Goal: Find specific page/section: Find specific page/section

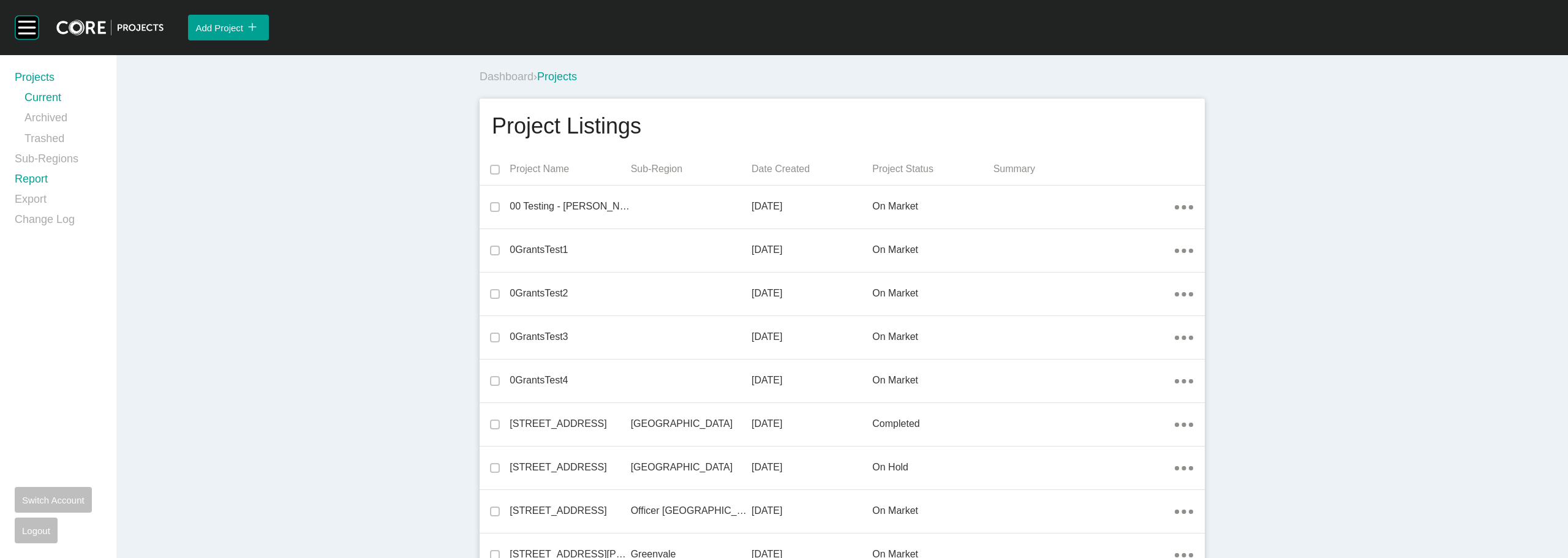
click at [39, 178] on link "Report" at bounding box center [58, 182] width 87 height 20
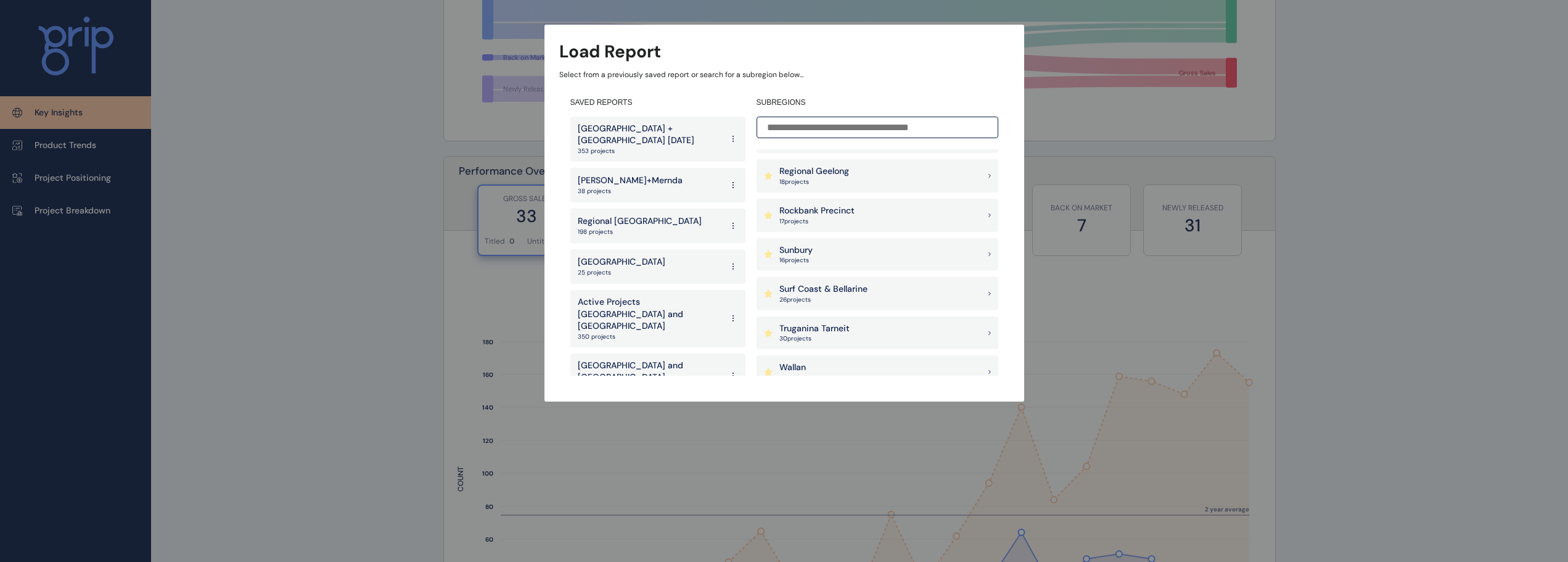
scroll to position [904, 0]
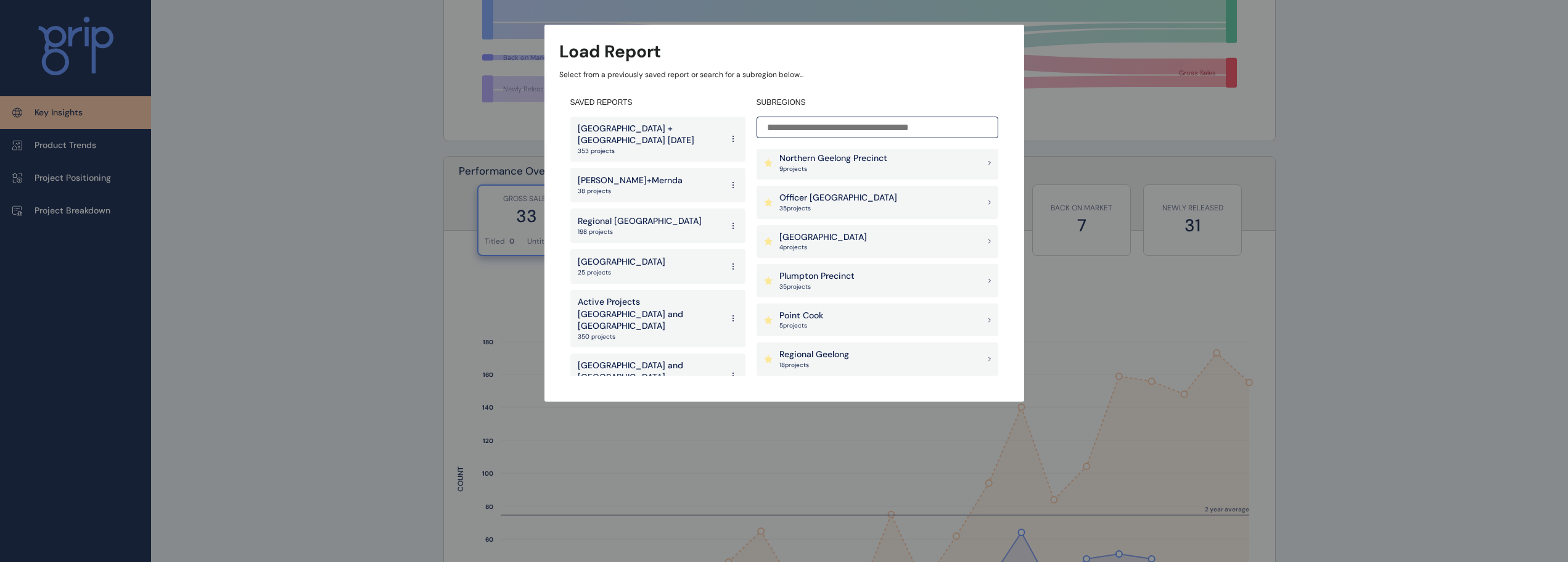
click at [625, 174] on p "Wollert+Mernda" at bounding box center [630, 180] width 105 height 12
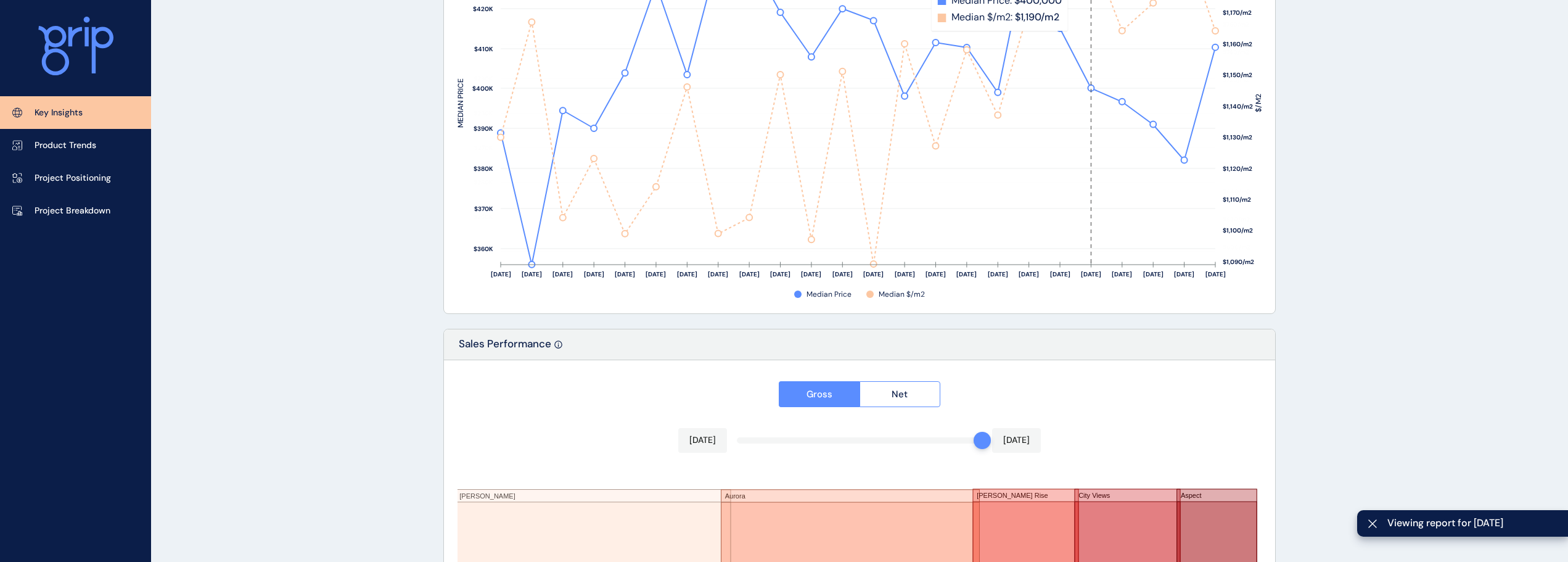
scroll to position [1600, 0]
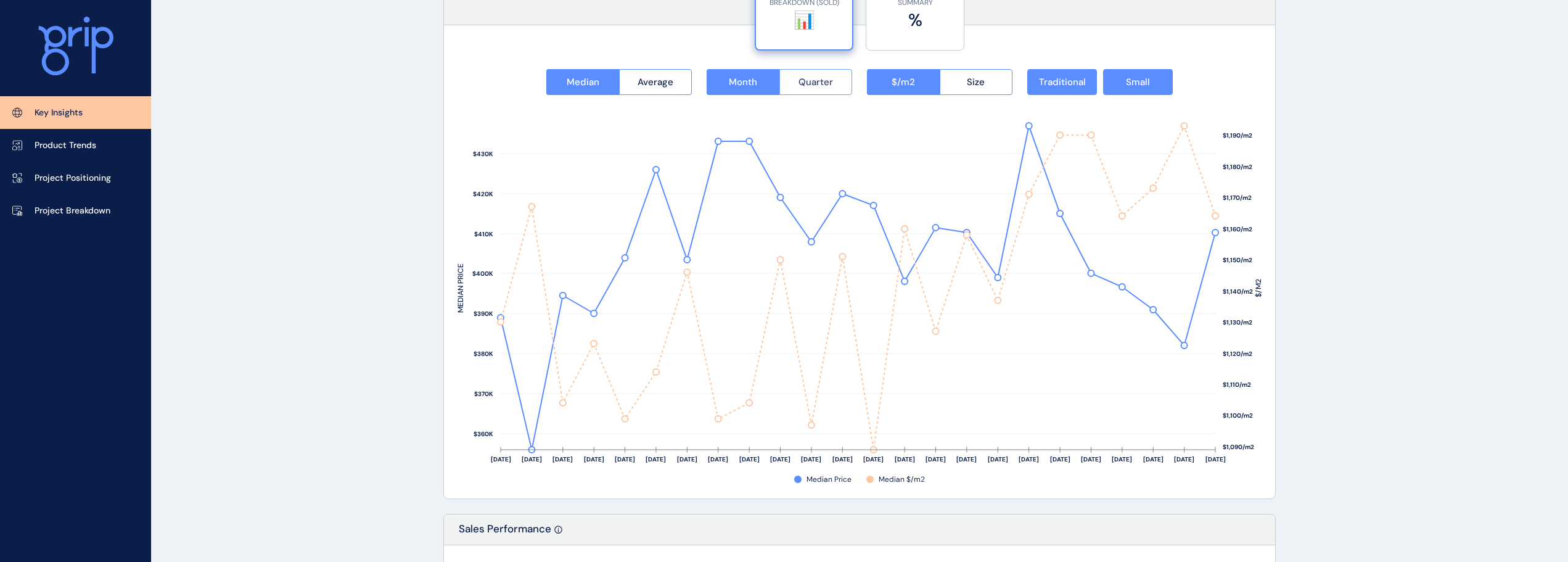
click at [838, 76] on button "Quarter" at bounding box center [816, 82] width 74 height 26
